Goal: Task Accomplishment & Management: Complete application form

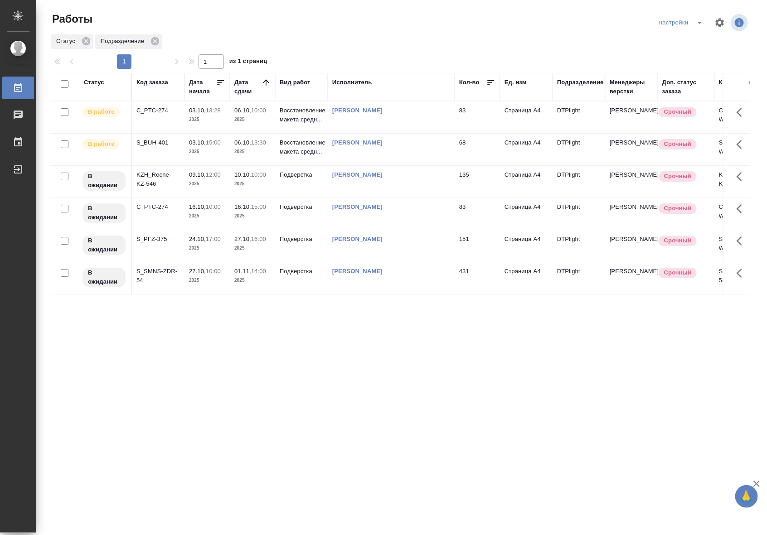
click at [245, 125] on td "06.10, 10:00 2025" at bounding box center [252, 117] width 45 height 32
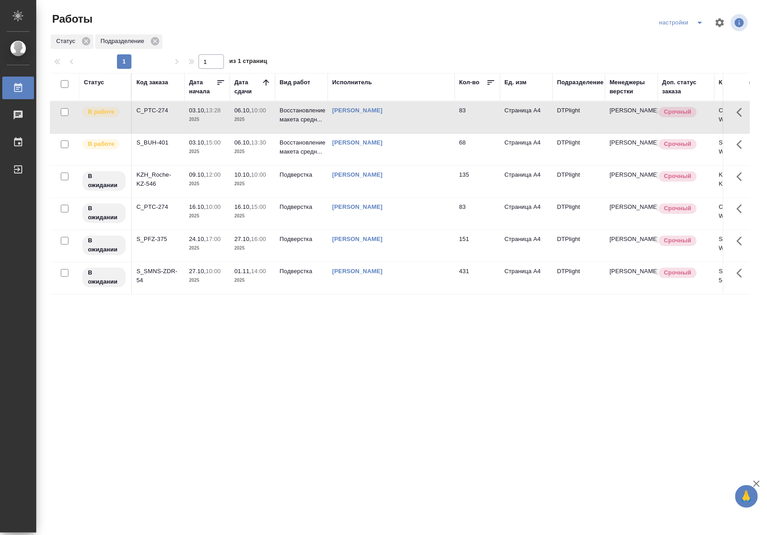
click at [245, 125] on td "06.10, 10:00 2025" at bounding box center [252, 117] width 45 height 32
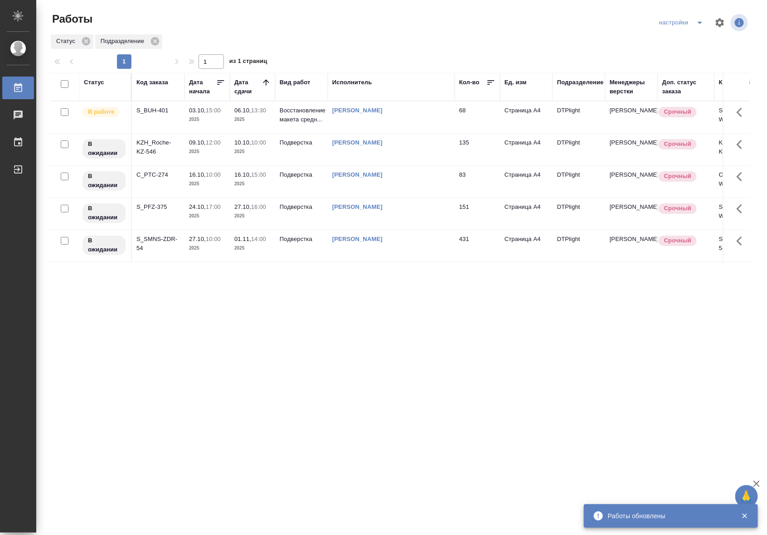
click at [200, 122] on p "2025" at bounding box center [207, 119] width 36 height 9
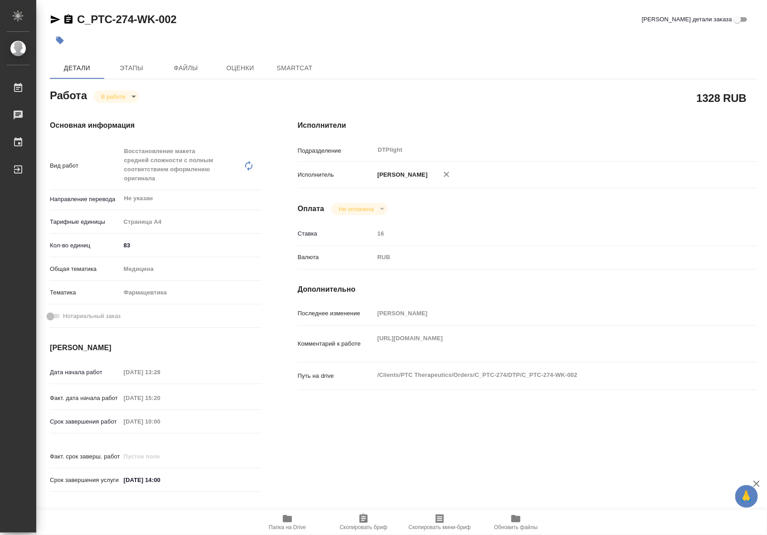
type textarea "x"
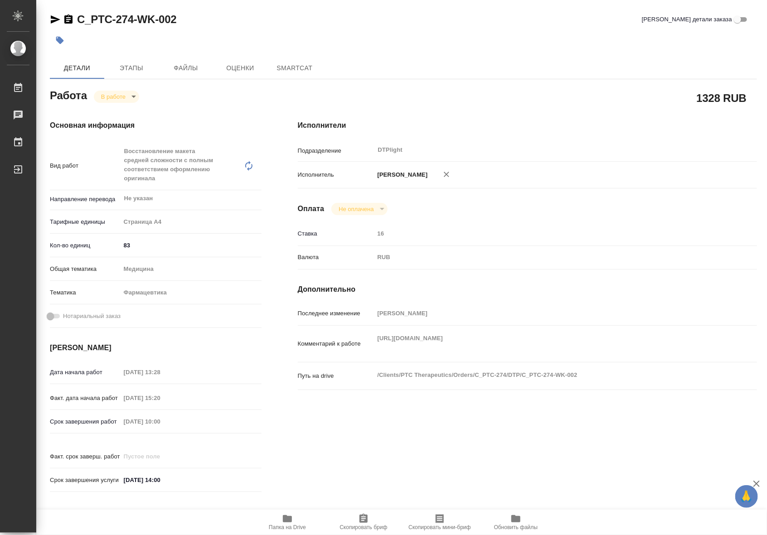
type textarea "x"
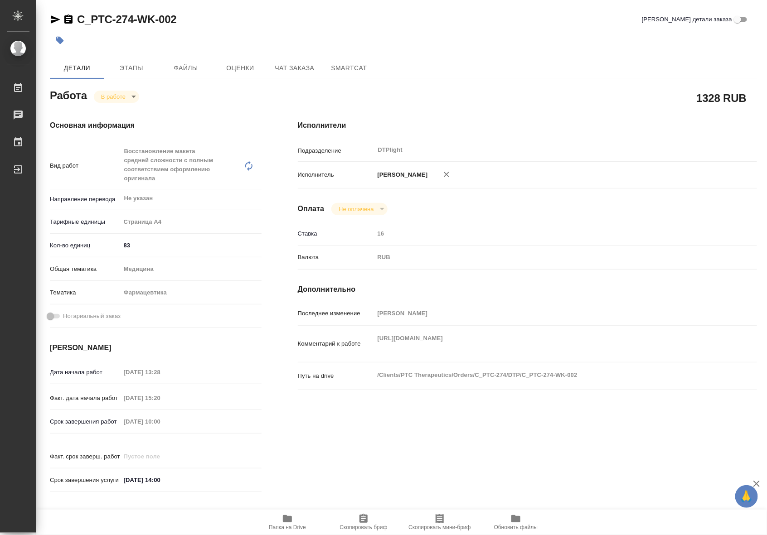
type textarea "x"
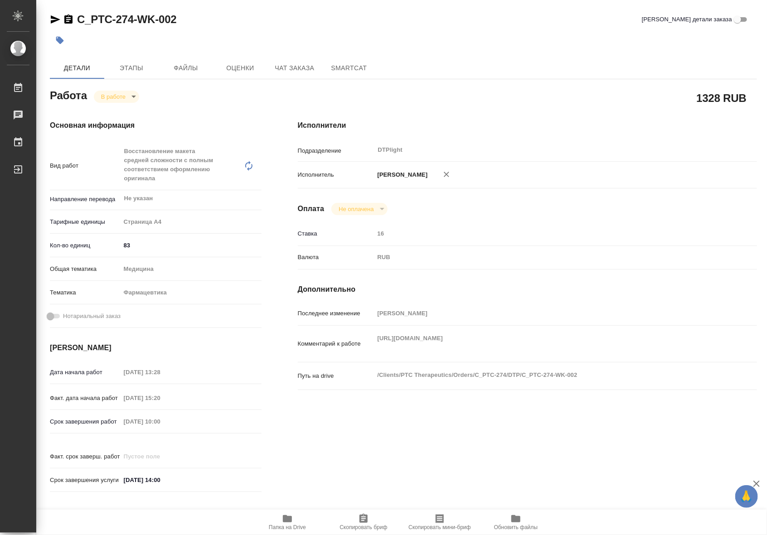
type textarea "x"
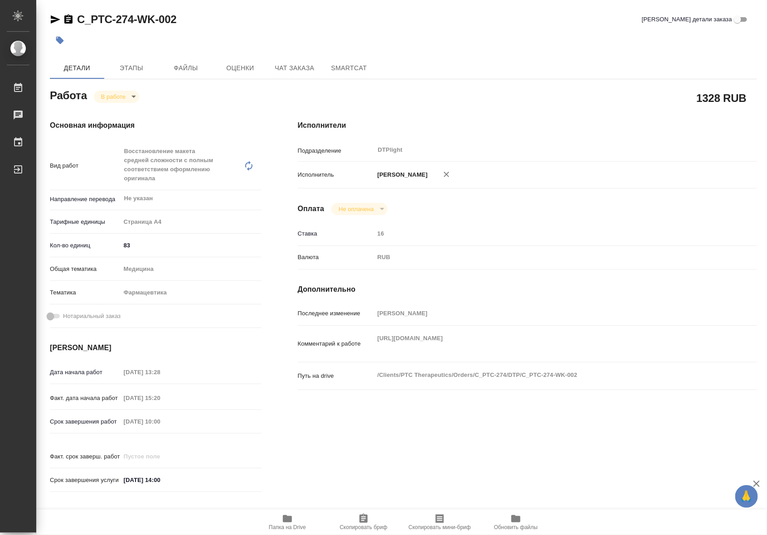
click at [287, 521] on icon "button" at bounding box center [287, 518] width 9 height 7
click at [121, 99] on body "🙏 .cls-1 fill:#fff; AWATERA Riianova [PERSON_NAME] 0 Чаты График Выйти C_PTC-27…" at bounding box center [383, 267] width 767 height 535
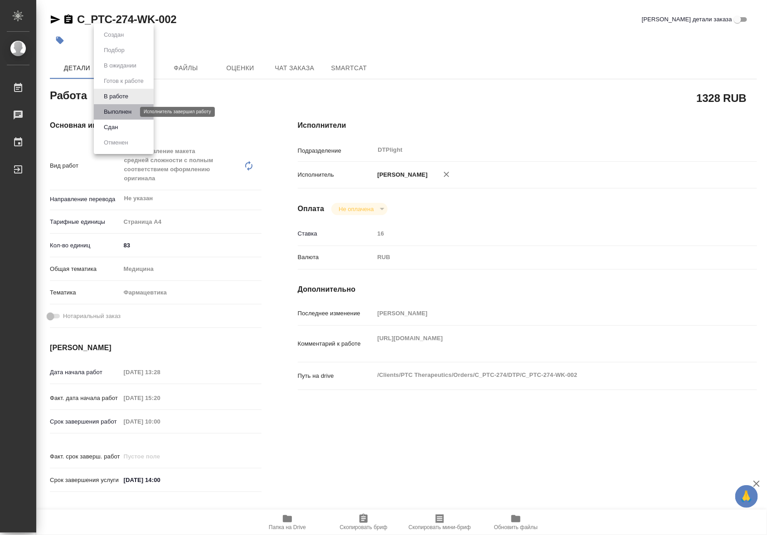
click at [121, 112] on button "Выполнен" at bounding box center [117, 112] width 33 height 10
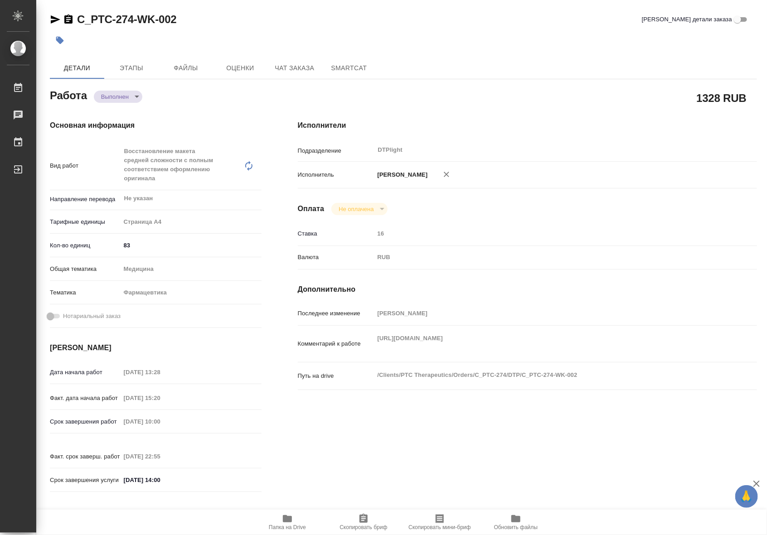
type textarea "x"
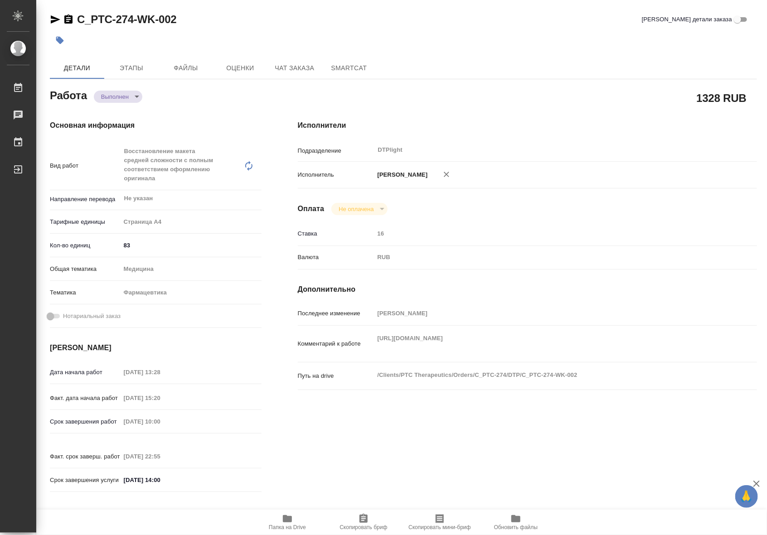
type textarea "x"
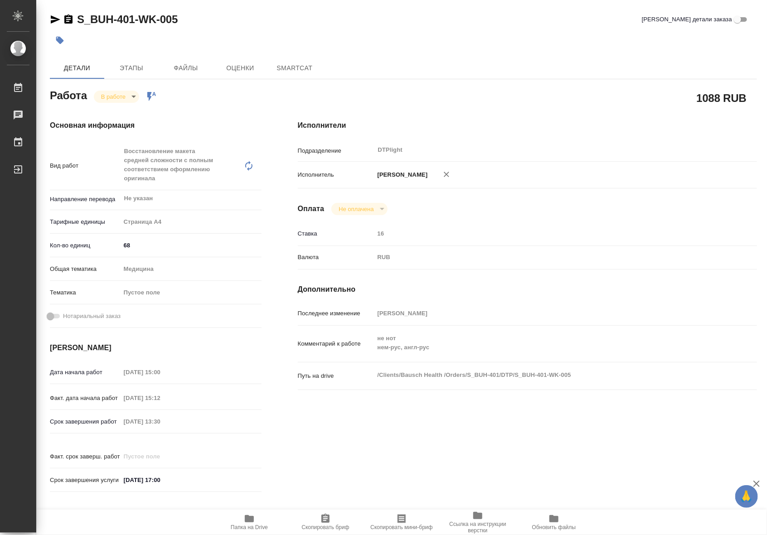
type textarea "x"
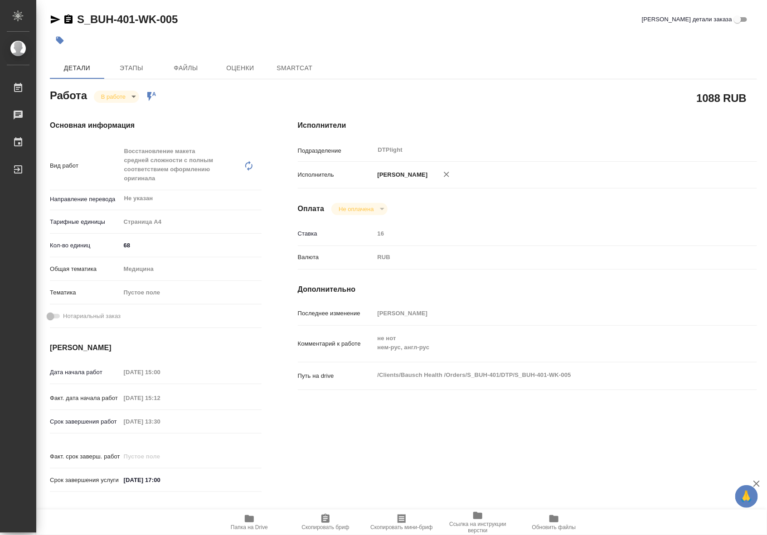
type textarea "x"
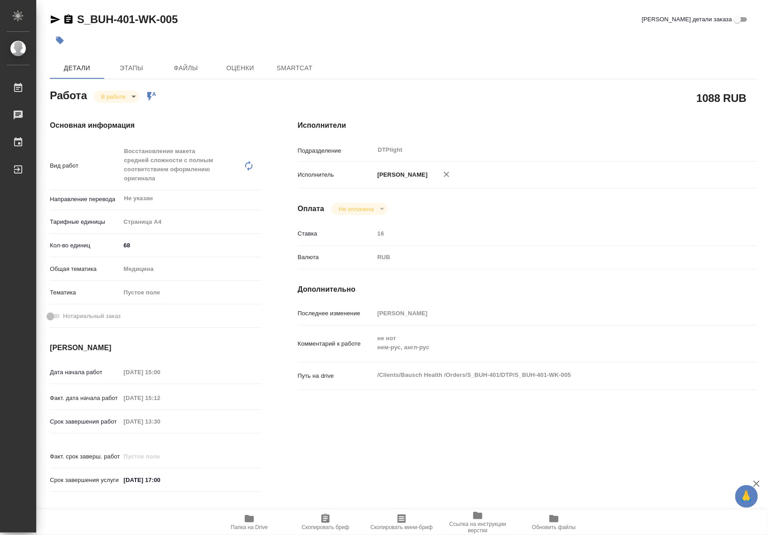
type textarea "x"
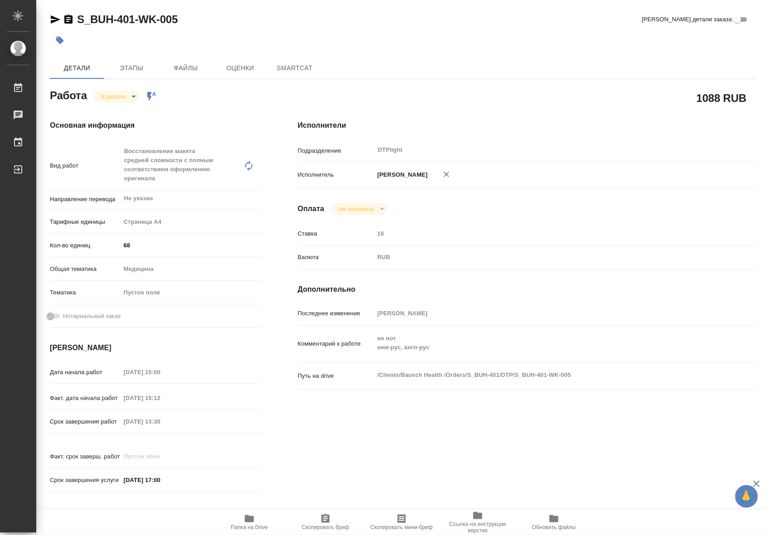
type textarea "x"
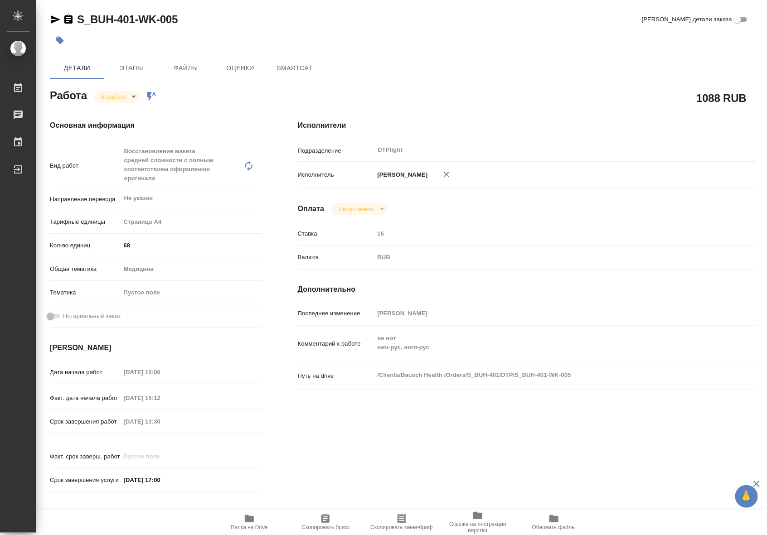
type textarea "x"
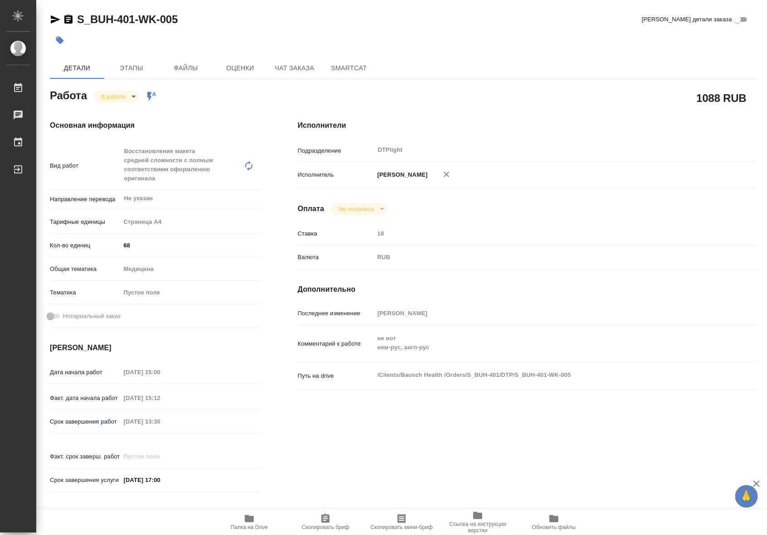
type textarea "x"
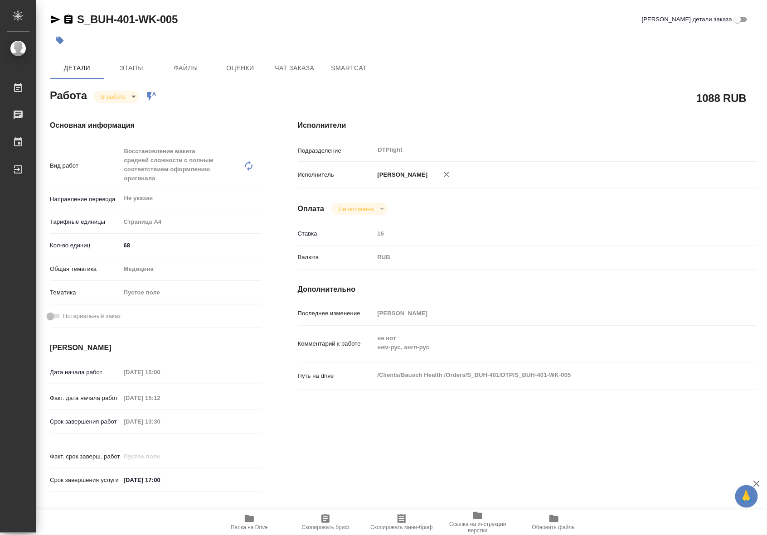
type textarea "x"
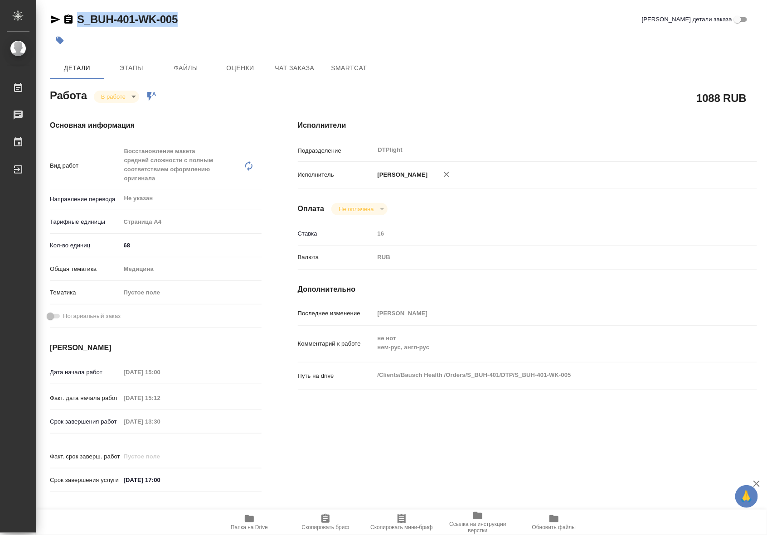
drag, startPoint x: 178, startPoint y: 25, endPoint x: 77, endPoint y: 18, distance: 100.8
click at [77, 18] on div "S_BUH-401-WK-005 Кратко детали заказа" at bounding box center [403, 19] width 707 height 14
copy link "S_BUH-401-WK-005"
click at [261, 516] on span "Папка на Drive" at bounding box center [249, 521] width 65 height 17
